Goal: Information Seeking & Learning: Learn about a topic

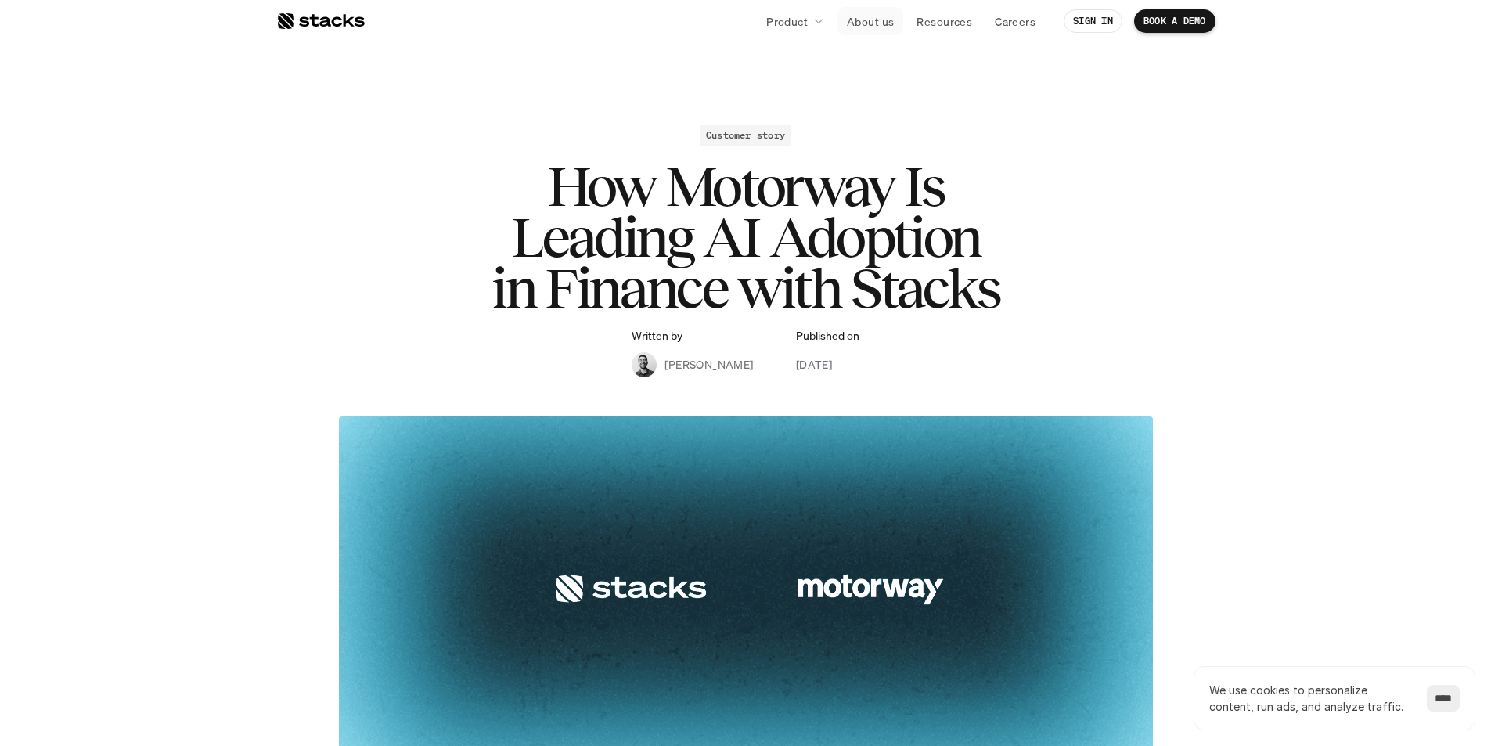
click at [880, 27] on p "About us" at bounding box center [870, 21] width 47 height 16
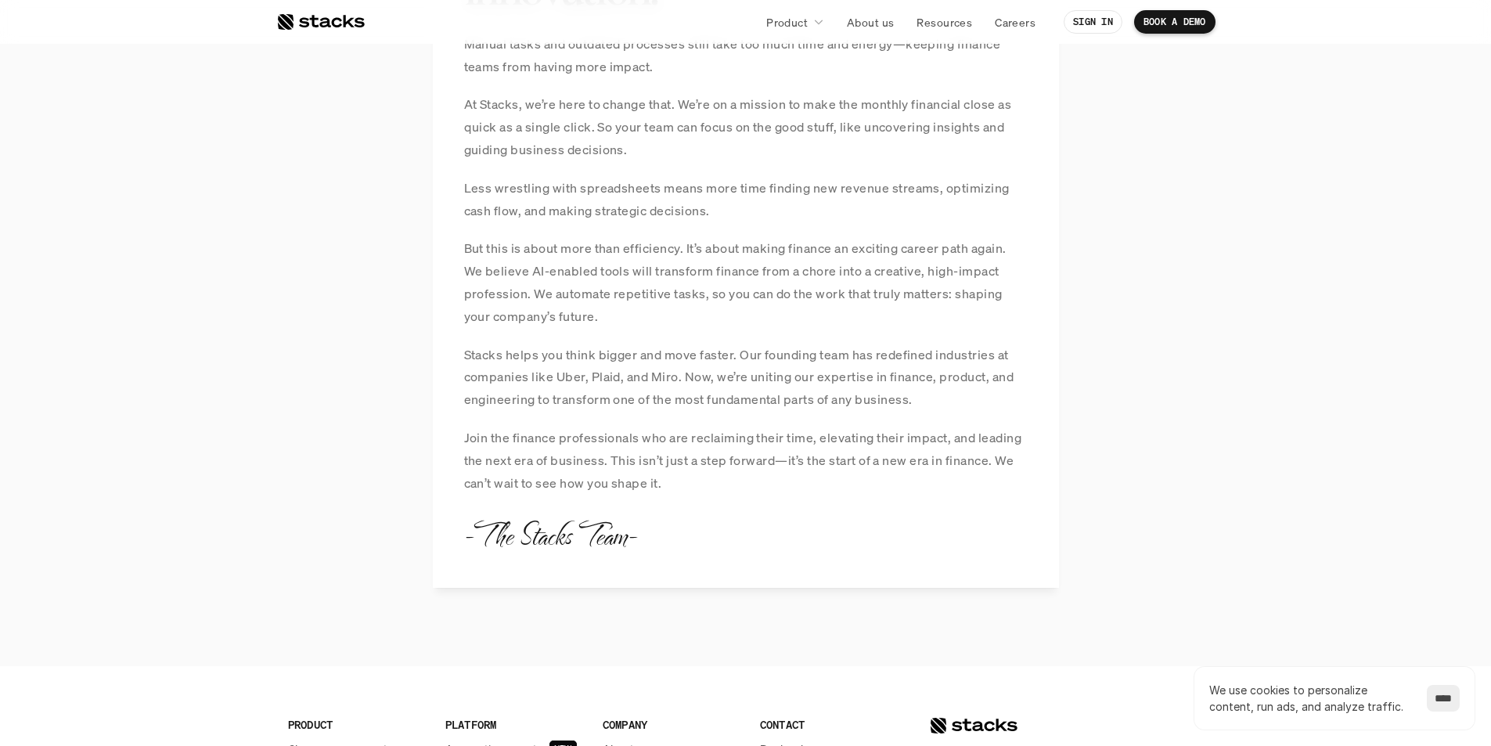
scroll to position [1831, 0]
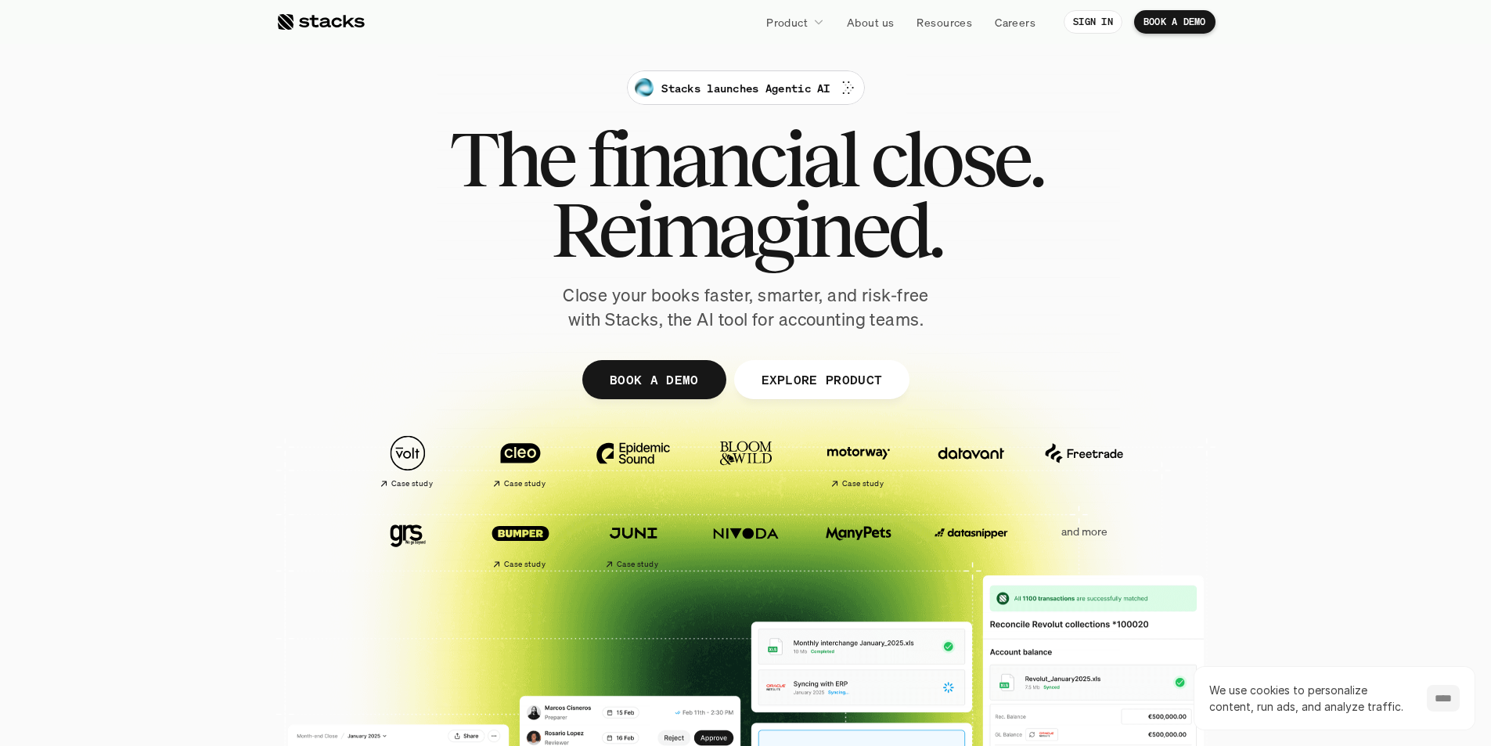
click at [1441, 697] on input "****" at bounding box center [1443, 698] width 33 height 27
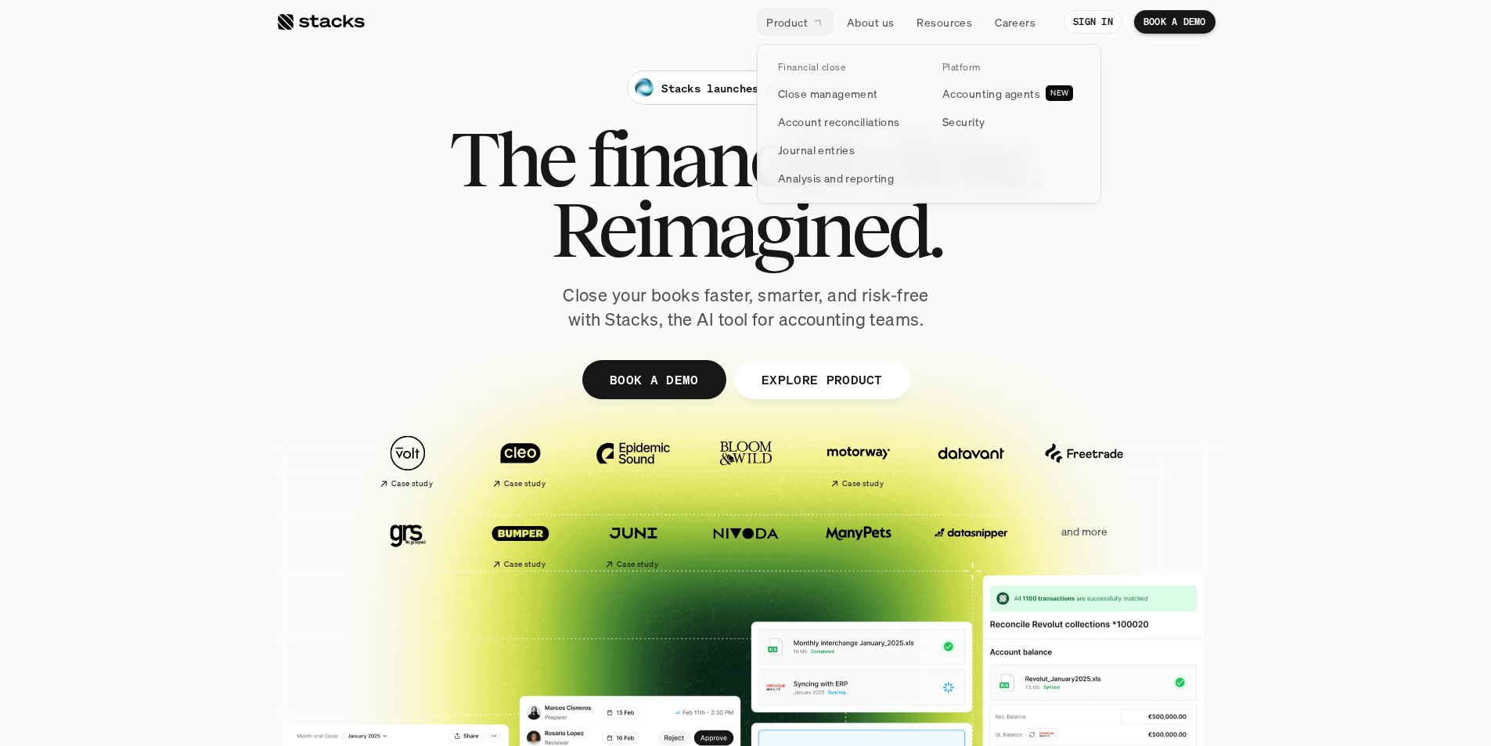
click at [812, 33] on div at bounding box center [929, 106] width 344 height 196
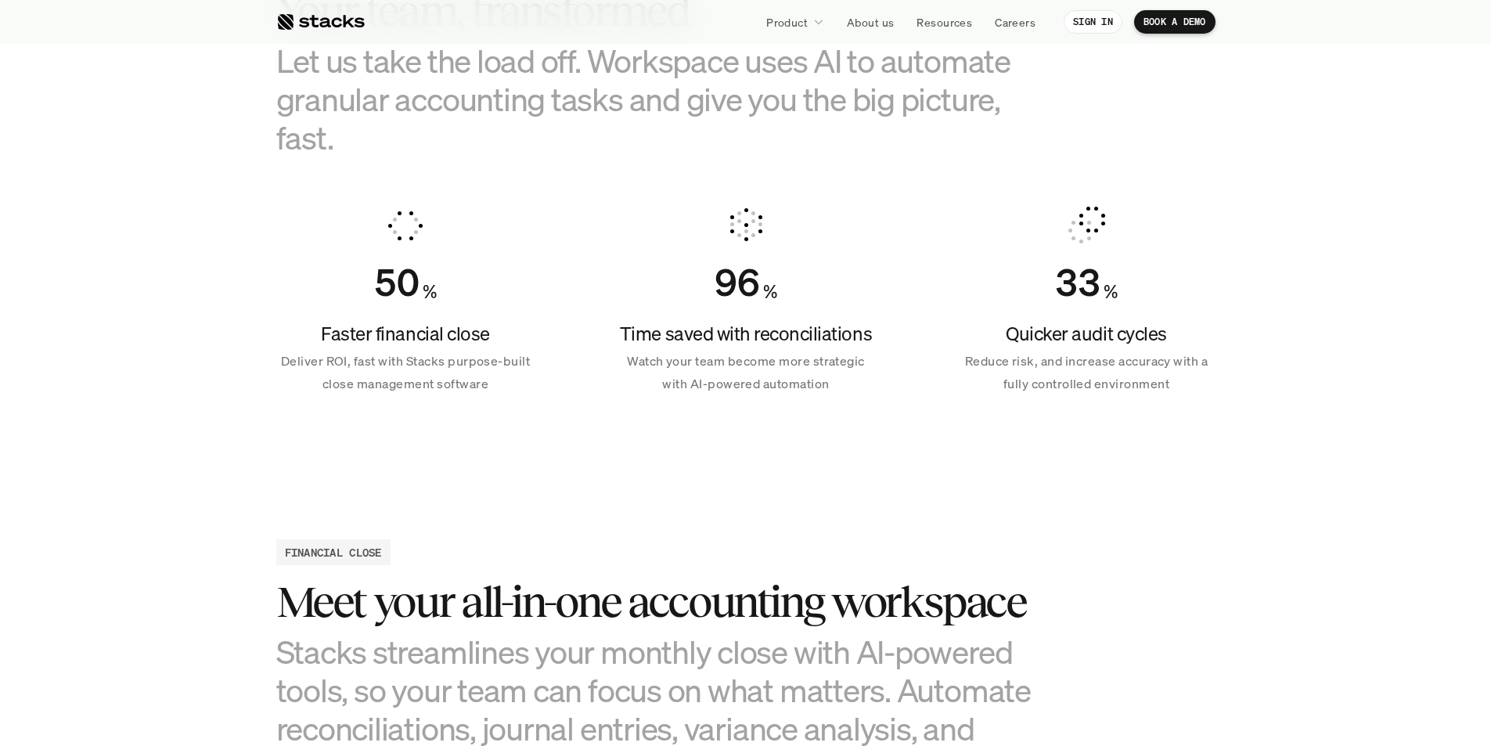
scroll to position [1017, 0]
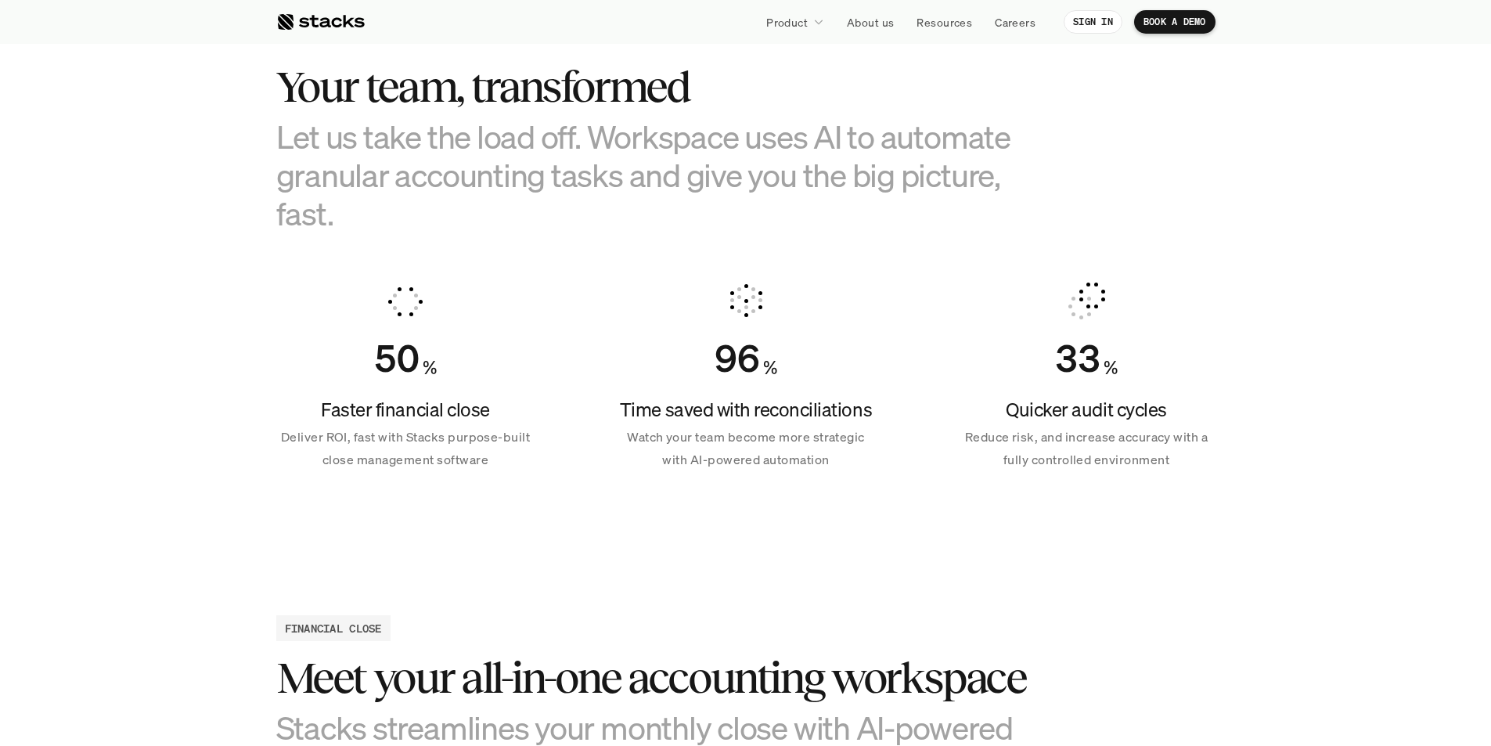
click at [697, 398] on h4 "Time saved with reconciliations" at bounding box center [746, 410] width 258 height 27
click at [706, 421] on h4 "Time saved with reconciliations" at bounding box center [746, 410] width 258 height 27
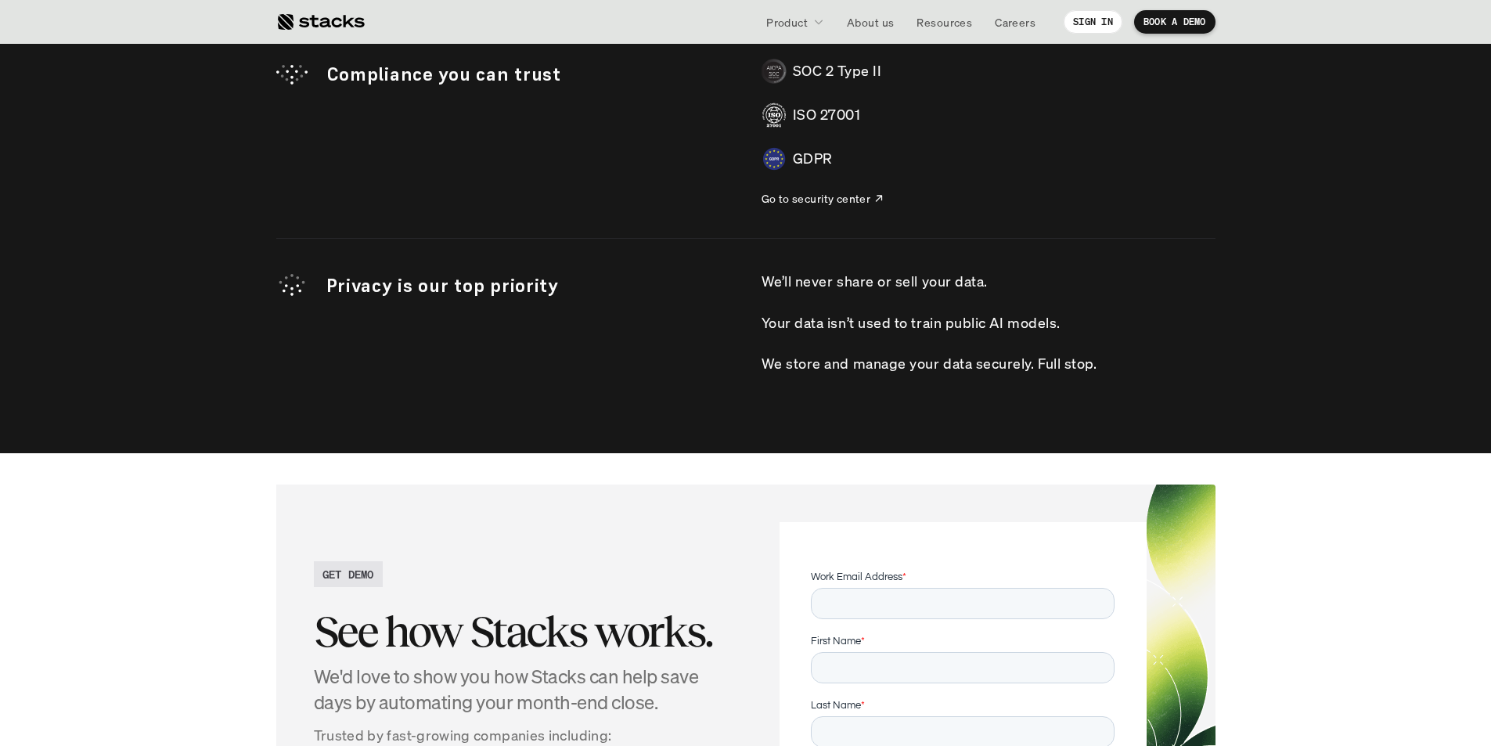
scroll to position [4304, 0]
